Goal: Task Accomplishment & Management: Manage account settings

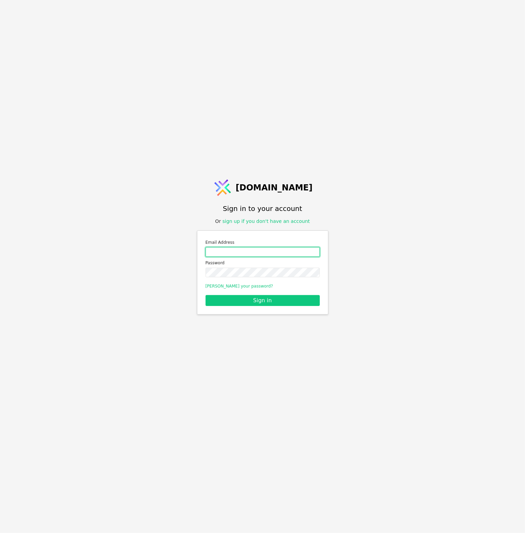
click at [252, 251] on input "Email address" at bounding box center [262, 252] width 114 height 10
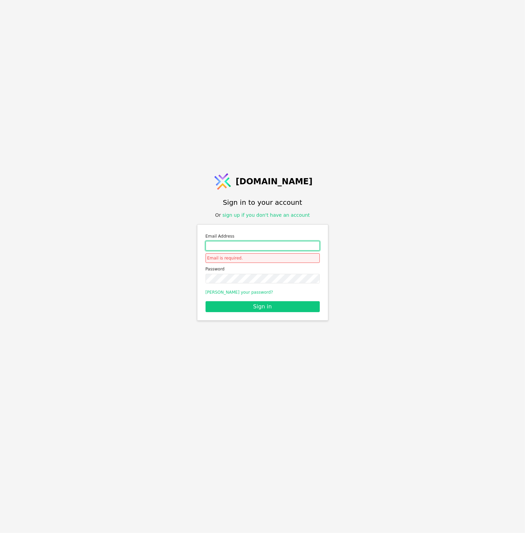
type input "[PERSON_NAME][EMAIL_ADDRESS][DOMAIN_NAME]"
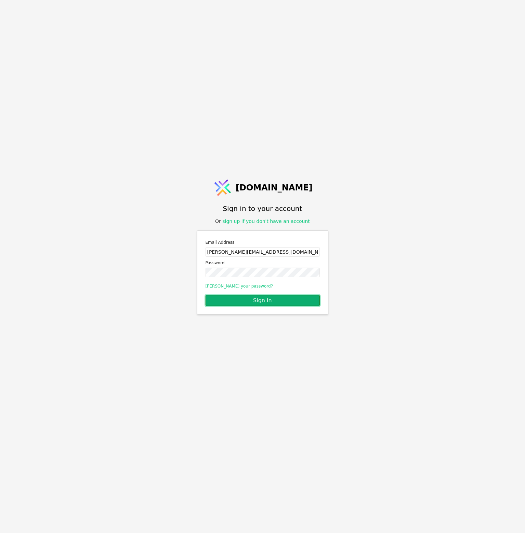
click at [271, 301] on button "Sign in" at bounding box center [262, 300] width 114 height 11
